Goal: Information Seeking & Learning: Learn about a topic

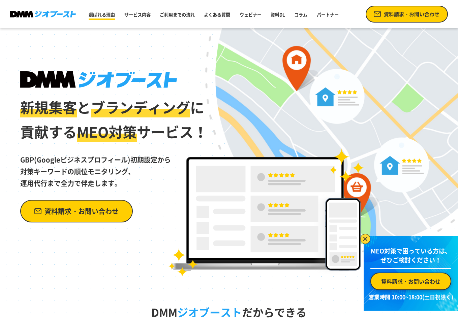
click at [107, 17] on link "選ばれる理由" at bounding box center [102, 15] width 32 height 12
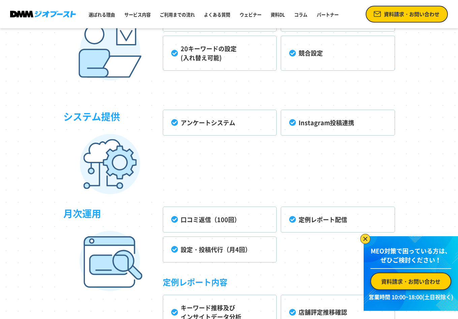
scroll to position [1841, 0]
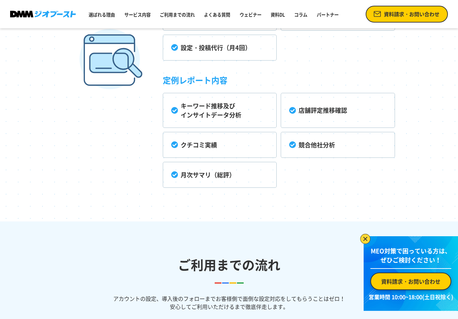
click at [368, 240] on img at bounding box center [365, 239] width 10 height 10
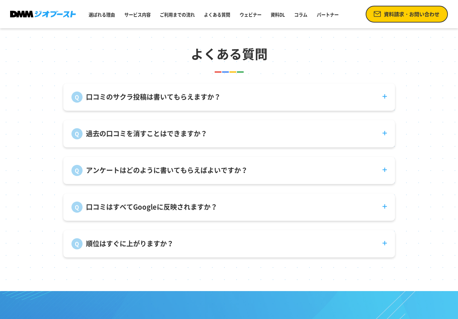
scroll to position [2414, 0]
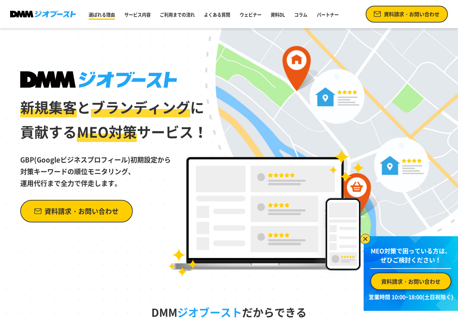
click at [108, 12] on link "選ばれる理由" at bounding box center [102, 15] width 32 height 12
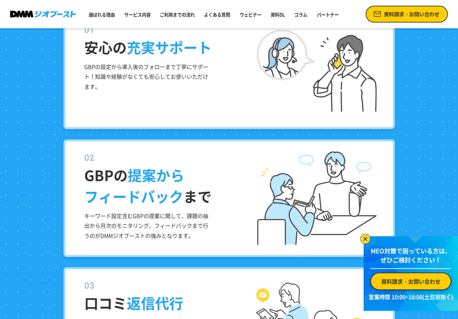
scroll to position [662, 0]
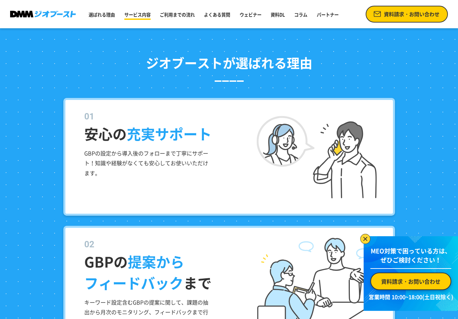
click at [148, 12] on link "サービス内容" at bounding box center [138, 15] width 32 height 12
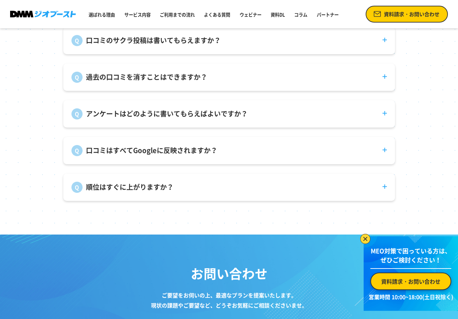
scroll to position [2341, 0]
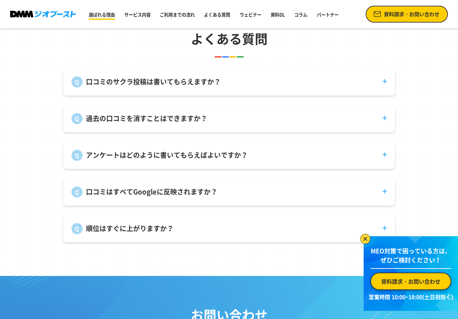
click at [98, 14] on link "選ばれる理由" at bounding box center [102, 15] width 32 height 12
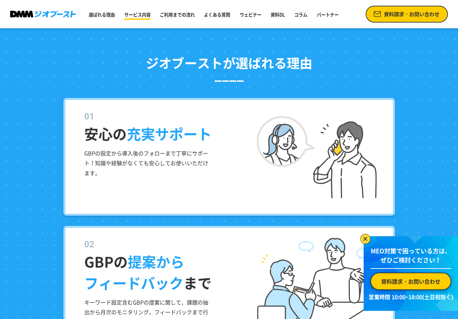
click at [139, 19] on link "サービス内容" at bounding box center [138, 15] width 32 height 12
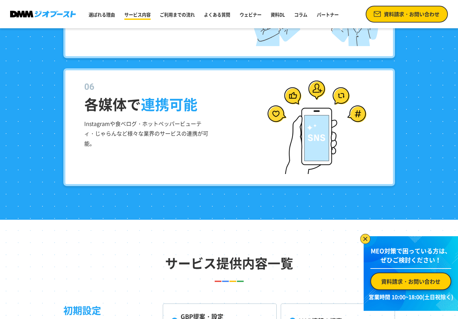
scroll to position [1532, 0]
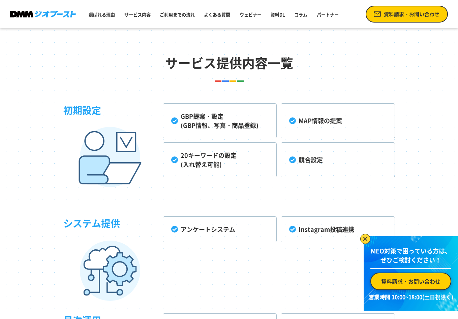
click at [206, 126] on li "GBP提案・設定 (GBP情報、写真・商品登録)" at bounding box center [220, 120] width 114 height 35
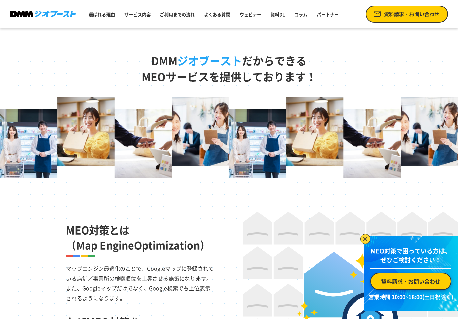
scroll to position [387, 0]
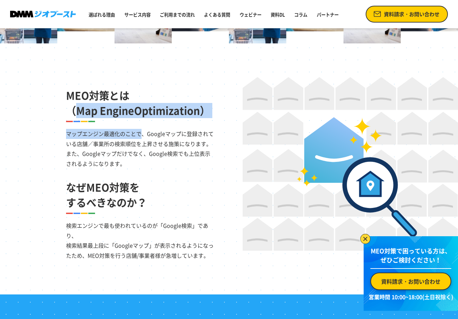
drag, startPoint x: 82, startPoint y: 105, endPoint x: 131, endPoint y: 157, distance: 71.2
click at [131, 157] on div "MEO対策とは （Map EngineOptimization） マップエンジン最適化のことで、Googleマップに登録されている店舗／事業所の検索順位を上昇…" at bounding box center [140, 123] width 148 height 92
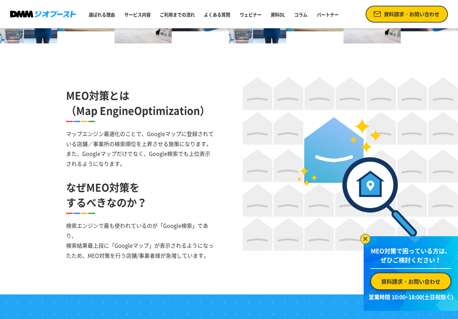
drag, startPoint x: 131, startPoint y: 157, endPoint x: 187, endPoint y: 167, distance: 57.1
click at [187, 167] on p "マップエンジン最適化のことで、Googleマップに登録されている店舗／事業所の検索順位を上昇させる施策になります。 また、Googleマップだけでなく、Goo…" at bounding box center [140, 145] width 148 height 46
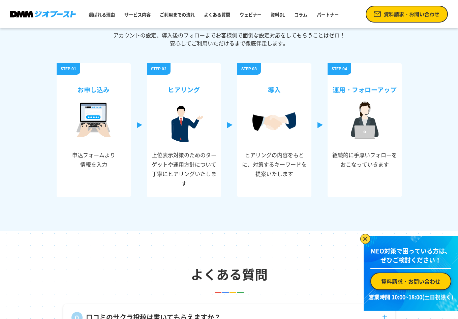
scroll to position [2374, 0]
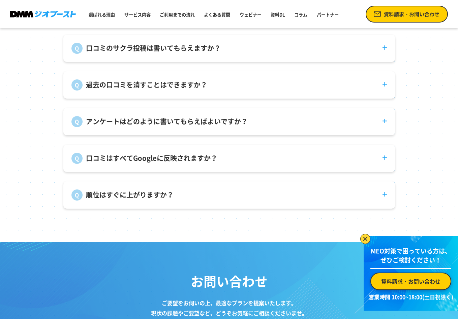
click at [387, 91] on dt "過去の口コミを消すことはできますか？" at bounding box center [228, 80] width 331 height 19
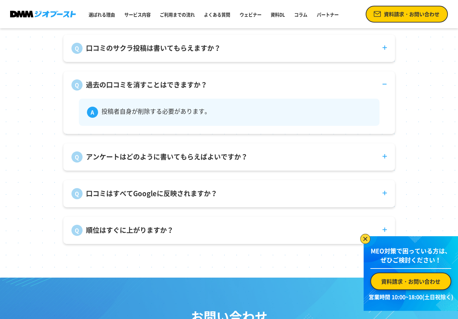
click at [387, 54] on dt "口コミのサクラ投稿は書いてもらえますか？" at bounding box center [228, 44] width 331 height 19
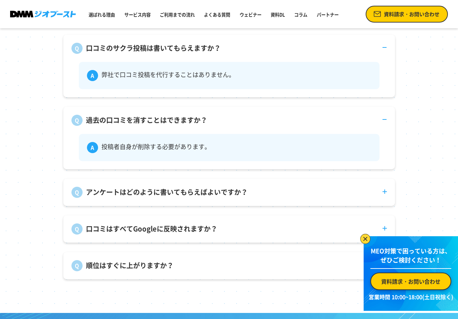
click at [384, 194] on dt "アンケートはどのように書いてもらえばよいですか？" at bounding box center [228, 188] width 331 height 19
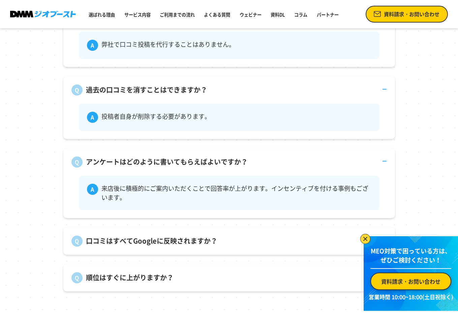
scroll to position [2442, 0]
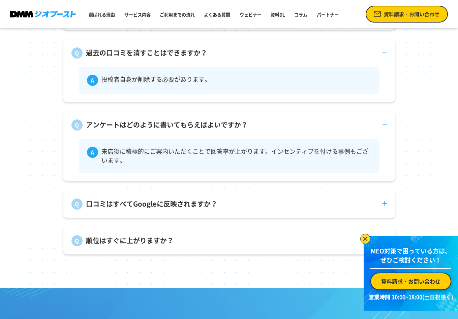
click at [383, 204] on dt "口コミはすべてGoogleに反映されますか？" at bounding box center [228, 200] width 331 height 19
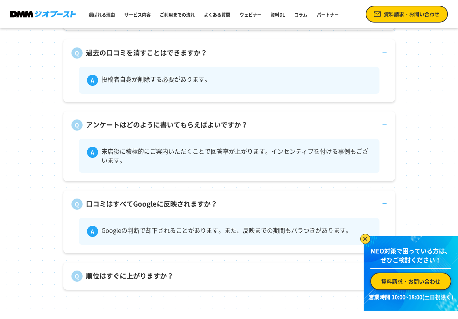
scroll to position [2543, 0]
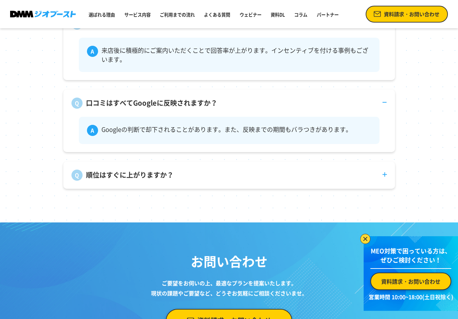
click at [384, 181] on dt "順位はすぐに上がりますか？" at bounding box center [228, 171] width 331 height 19
